Goal: Transaction & Acquisition: Download file/media

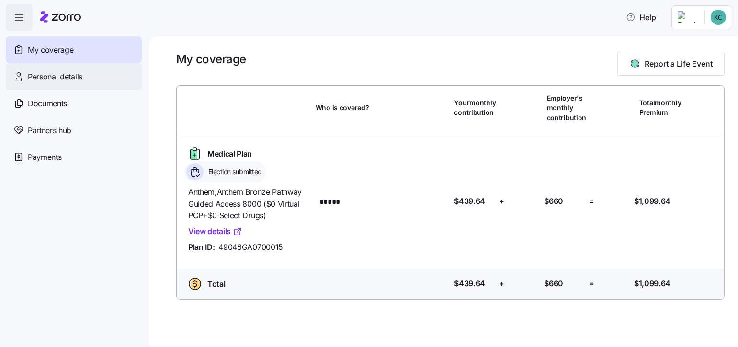
click at [46, 73] on span "Personal details" at bounding box center [55, 77] width 55 height 12
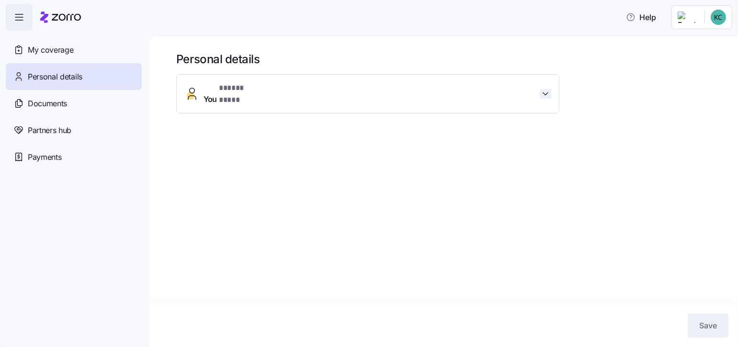
click at [541, 89] on icon "button" at bounding box center [546, 94] width 10 height 10
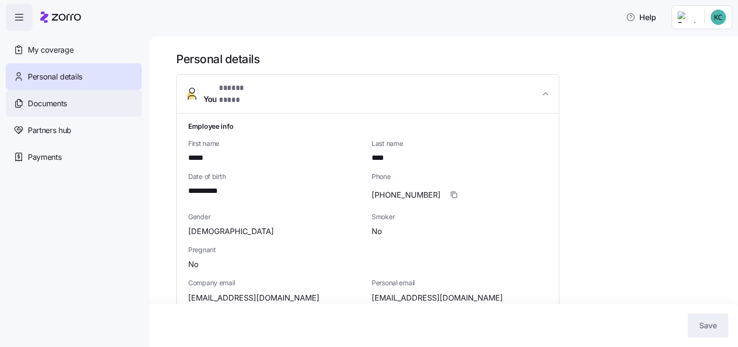
click at [47, 100] on span "Documents" at bounding box center [47, 104] width 39 height 12
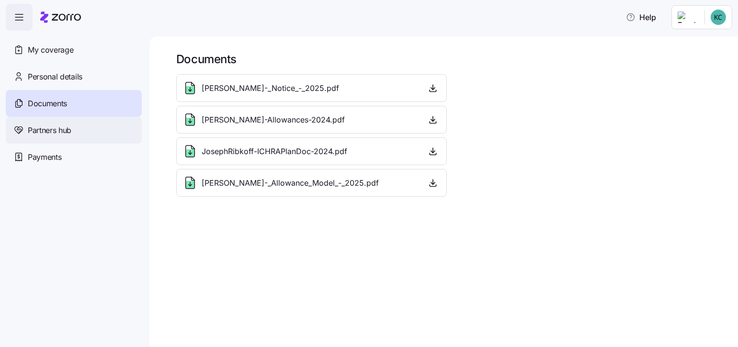
click at [59, 128] on span "Partners hub" at bounding box center [50, 131] width 44 height 12
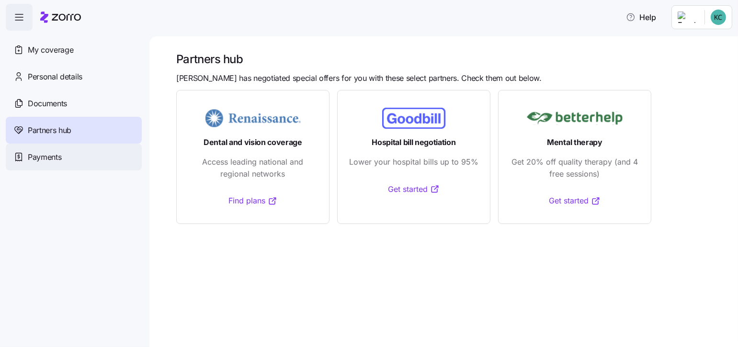
click at [62, 158] on div "Payments" at bounding box center [74, 157] width 136 height 27
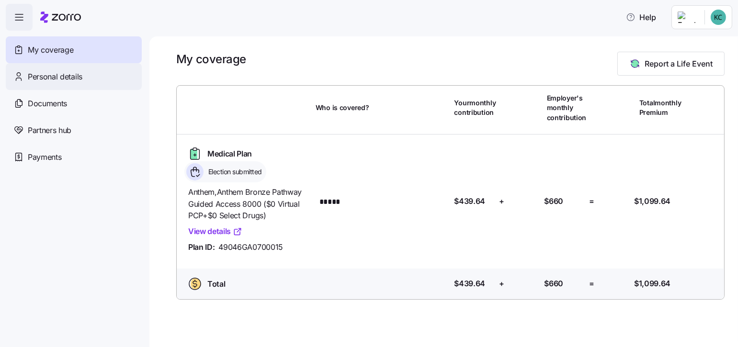
click at [91, 77] on div "Personal details" at bounding box center [74, 76] width 136 height 27
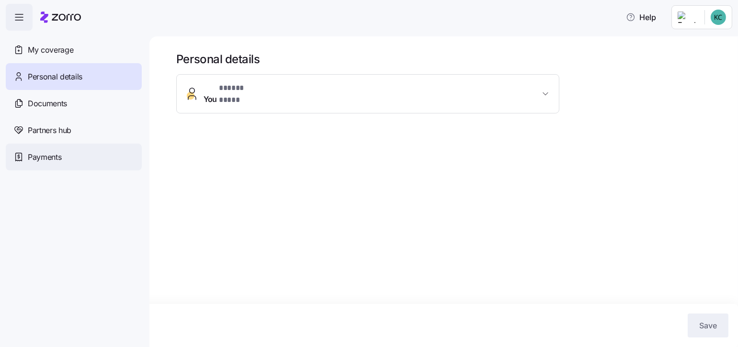
click at [44, 157] on span "Payments" at bounding box center [45, 157] width 34 height 12
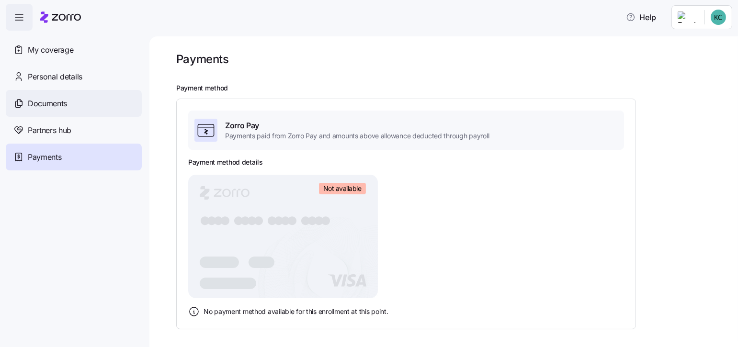
click at [66, 102] on span "Documents" at bounding box center [47, 104] width 39 height 12
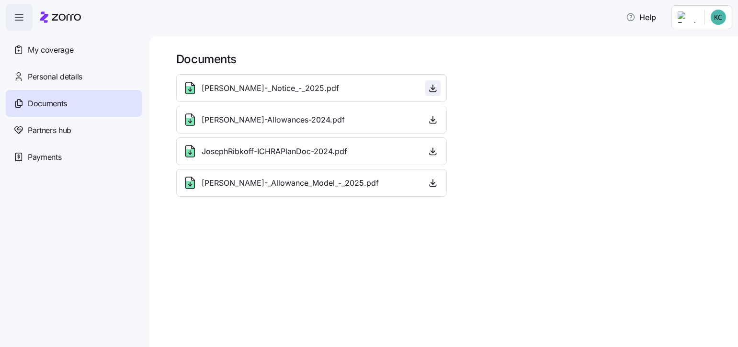
click at [435, 86] on icon "button" at bounding box center [433, 88] width 10 height 10
click at [433, 118] on icon "button" at bounding box center [433, 119] width 0 height 5
click at [433, 151] on icon "button" at bounding box center [433, 152] width 10 height 10
click at [429, 182] on icon "button" at bounding box center [433, 183] width 10 height 10
click at [22, 14] on icon "button" at bounding box center [18, 16] width 11 height 11
